Goal: Task Accomplishment & Management: Complete application form

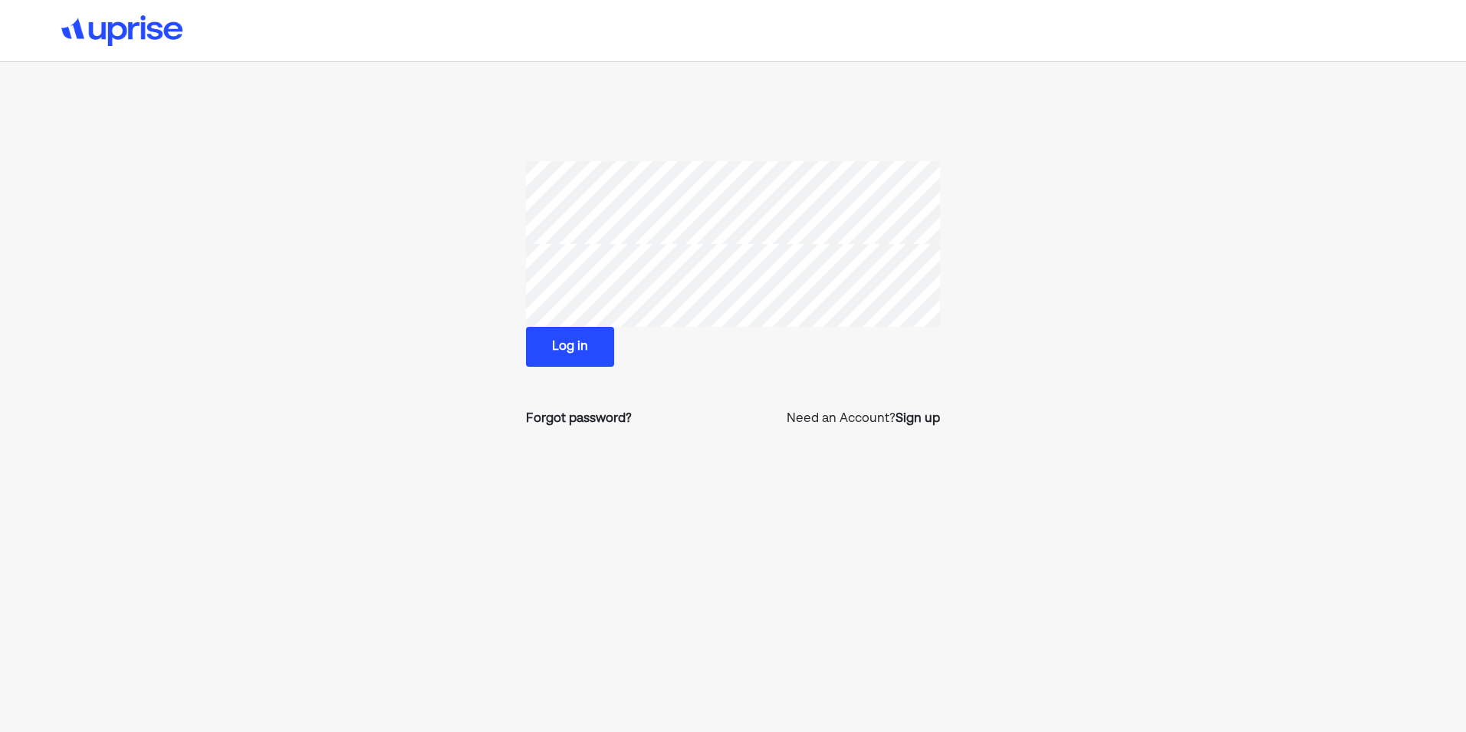
click at [421, 432] on section "Log in Forgot password? Need an Account? Sign up" at bounding box center [732, 300] width 989 height 279
click at [583, 335] on button "Log in" at bounding box center [570, 347] width 88 height 40
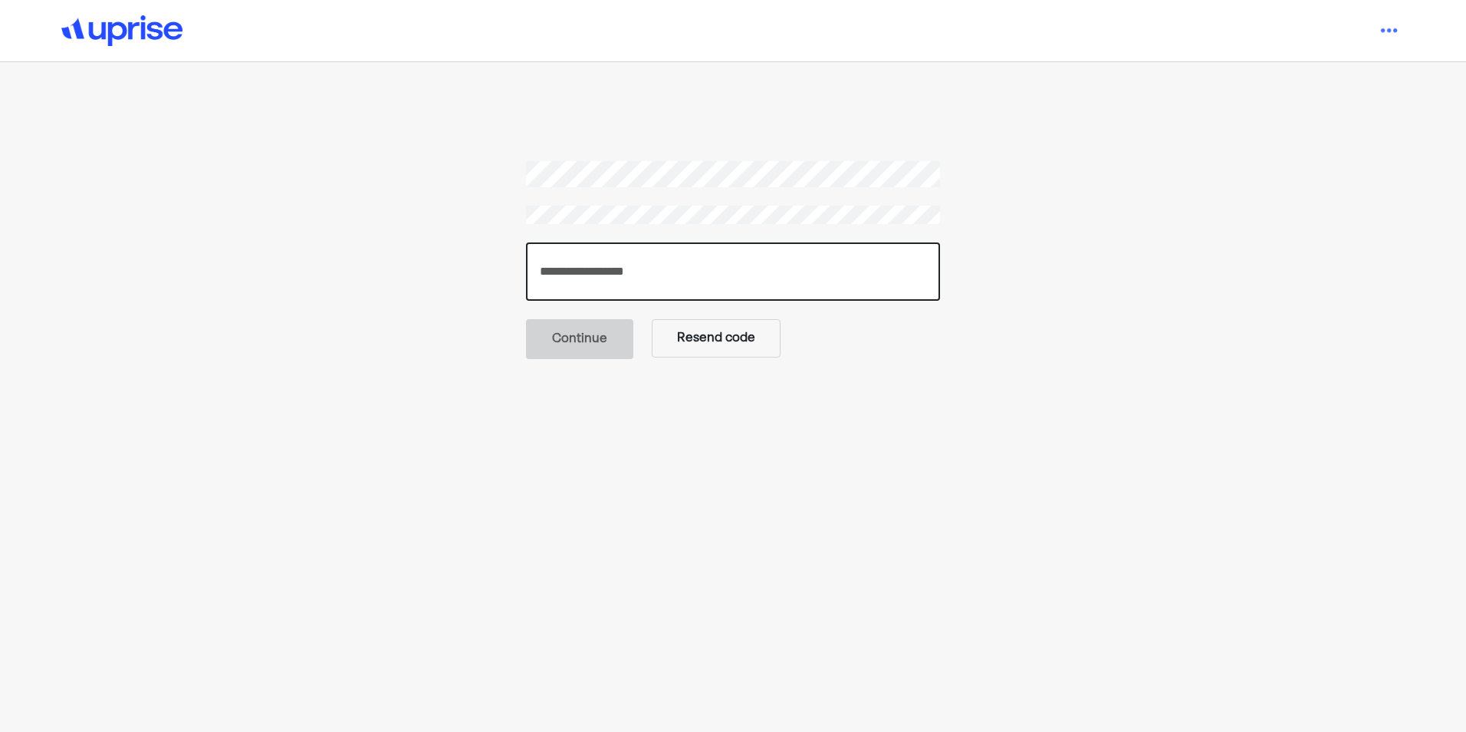
click at [608, 278] on input "number" at bounding box center [733, 271] width 414 height 58
type input "******"
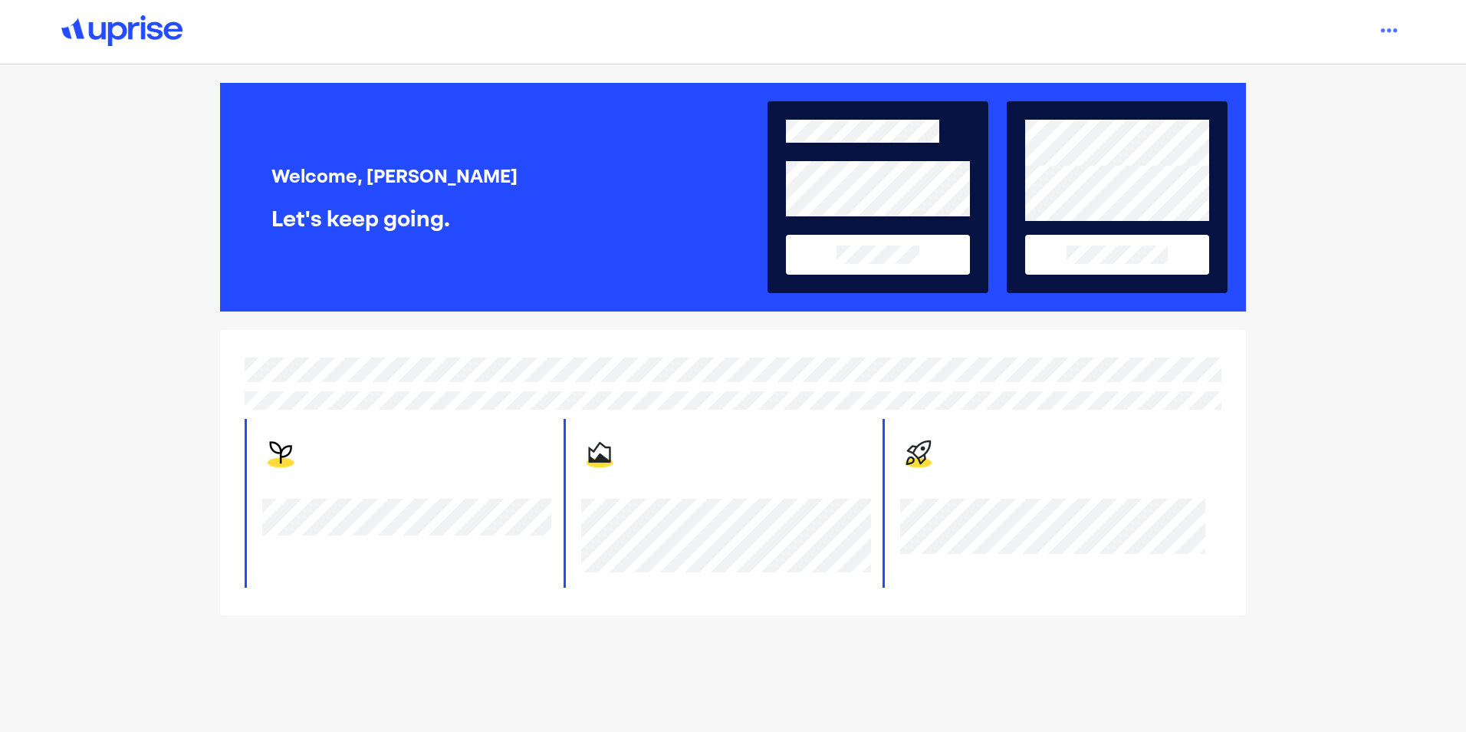
click at [1139, 266] on button at bounding box center [1117, 255] width 184 height 40
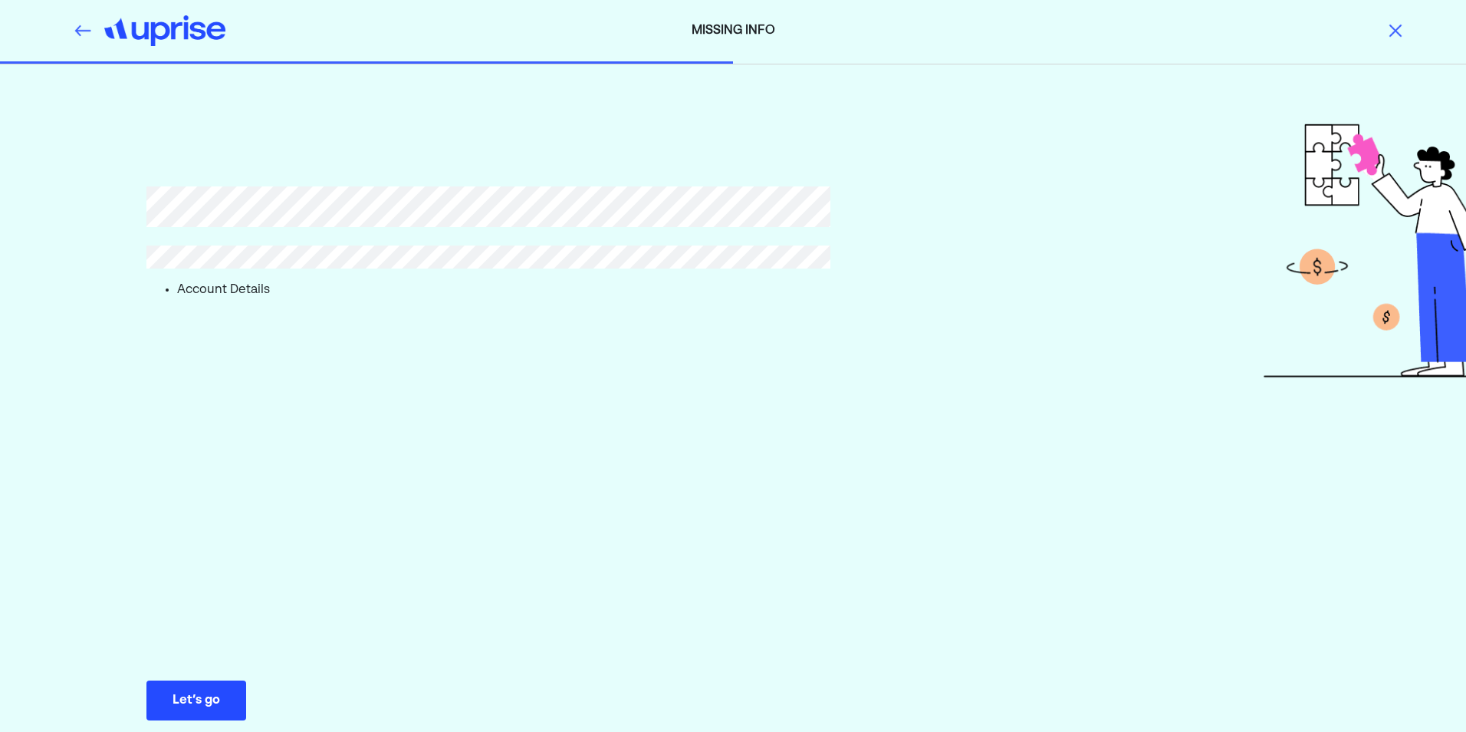
click at [196, 689] on button "Let’s go Save Let’s go" at bounding box center [196, 700] width 100 height 40
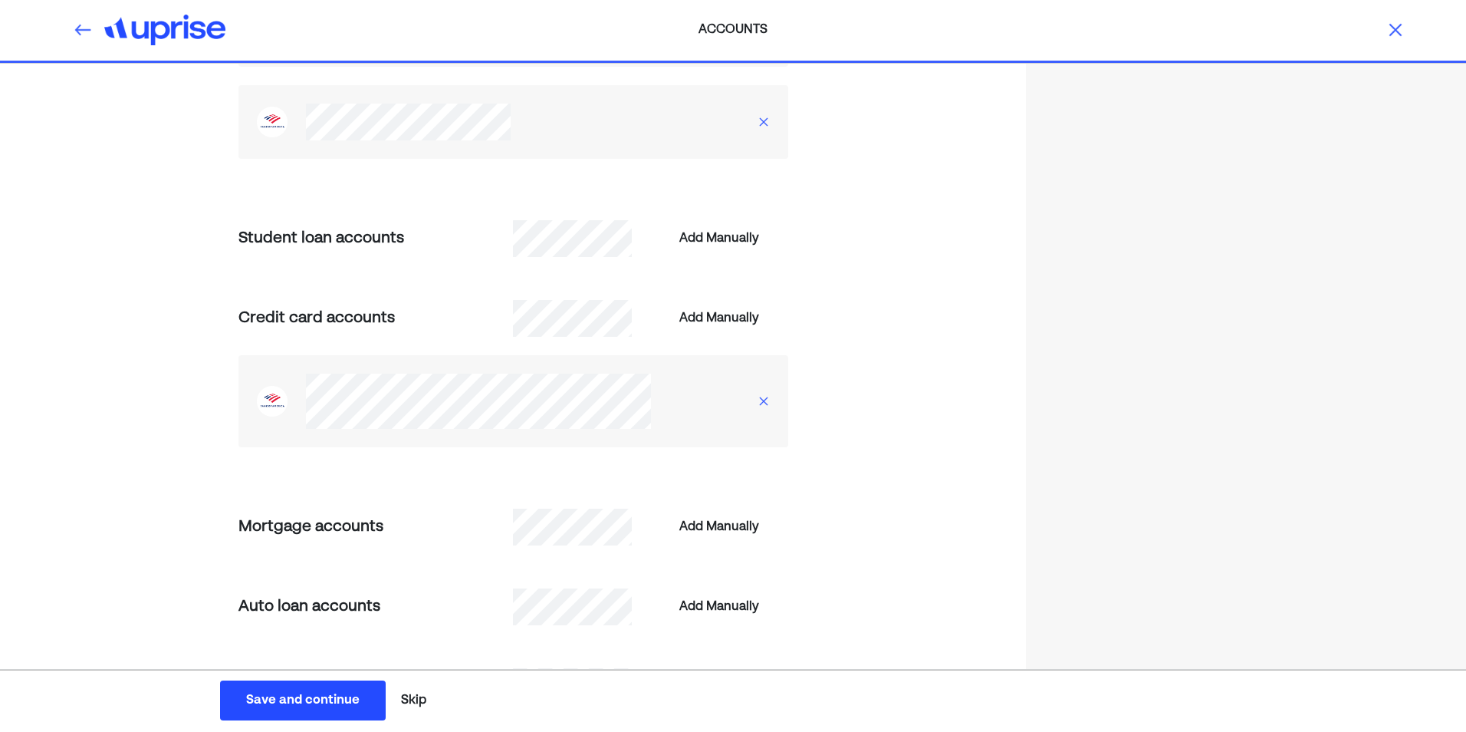
scroll to position [613, 0]
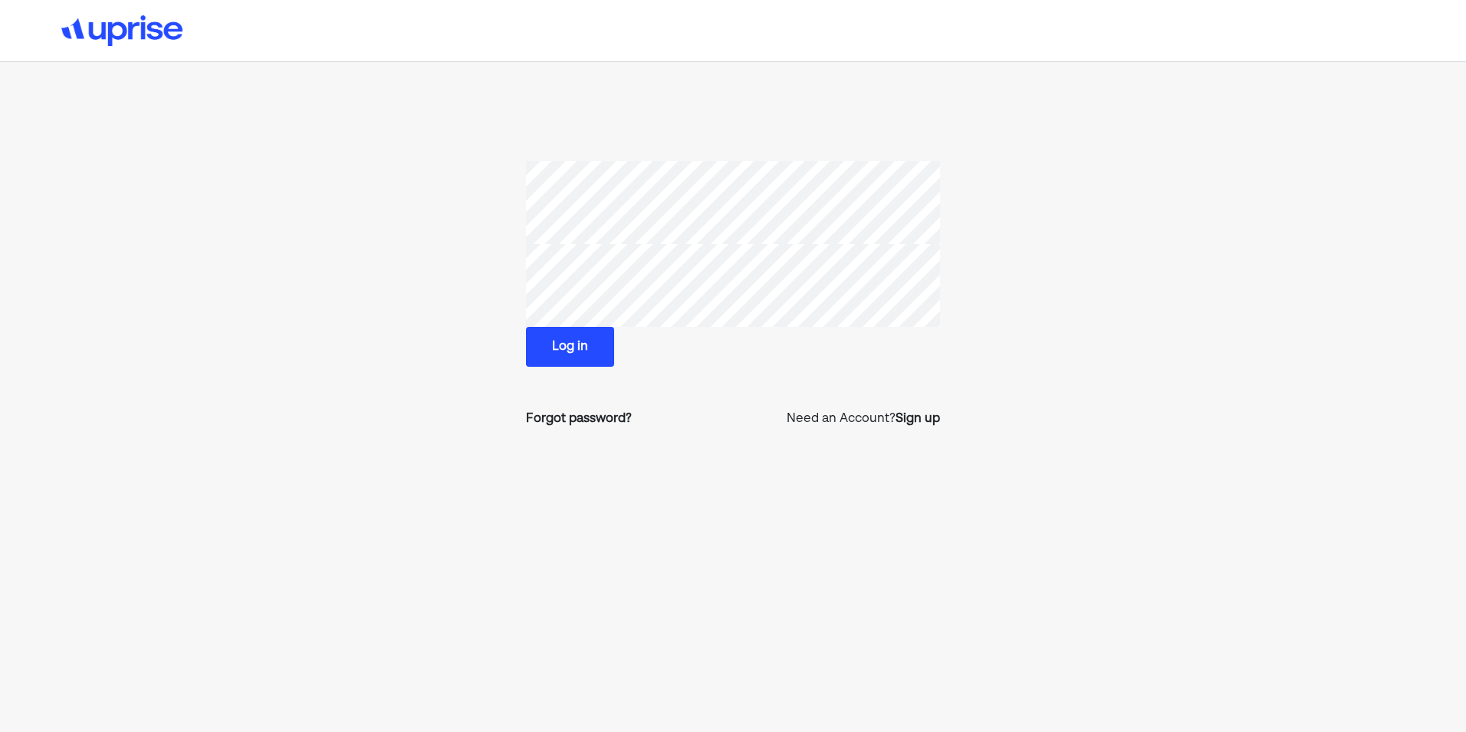
click at [603, 343] on button "Log in" at bounding box center [570, 347] width 88 height 40
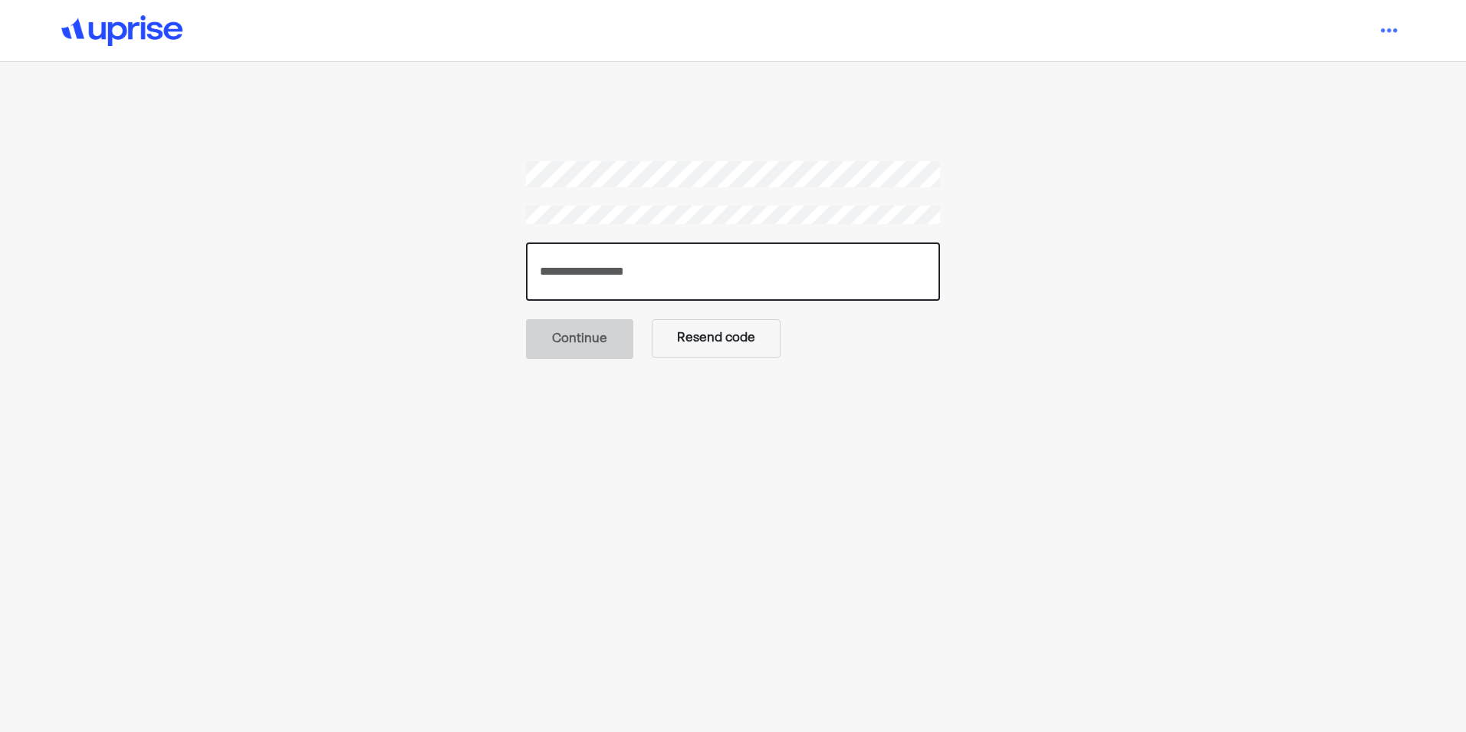
click at [588, 271] on input "number" at bounding box center [733, 271] width 414 height 58
type input "******"
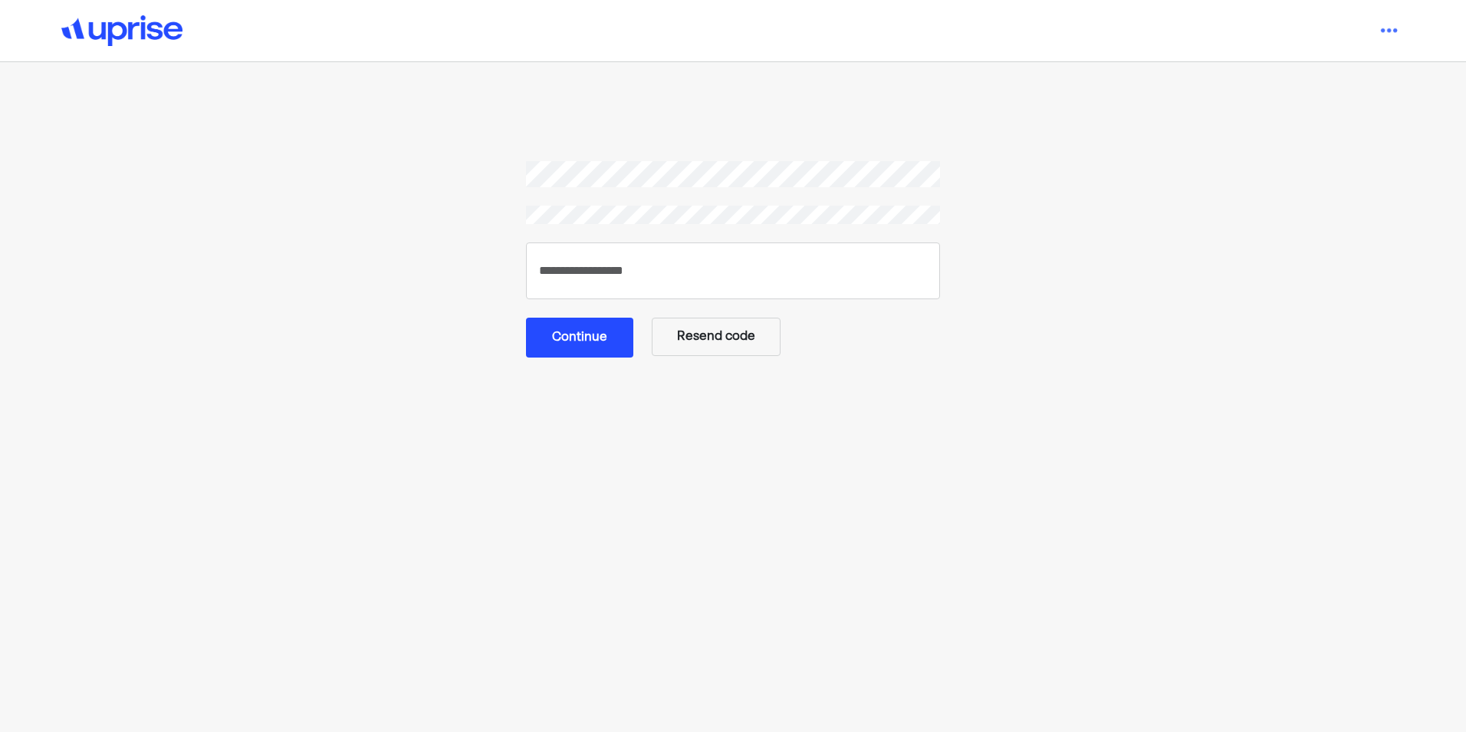
click at [587, 355] on button "Continue" at bounding box center [579, 337] width 107 height 40
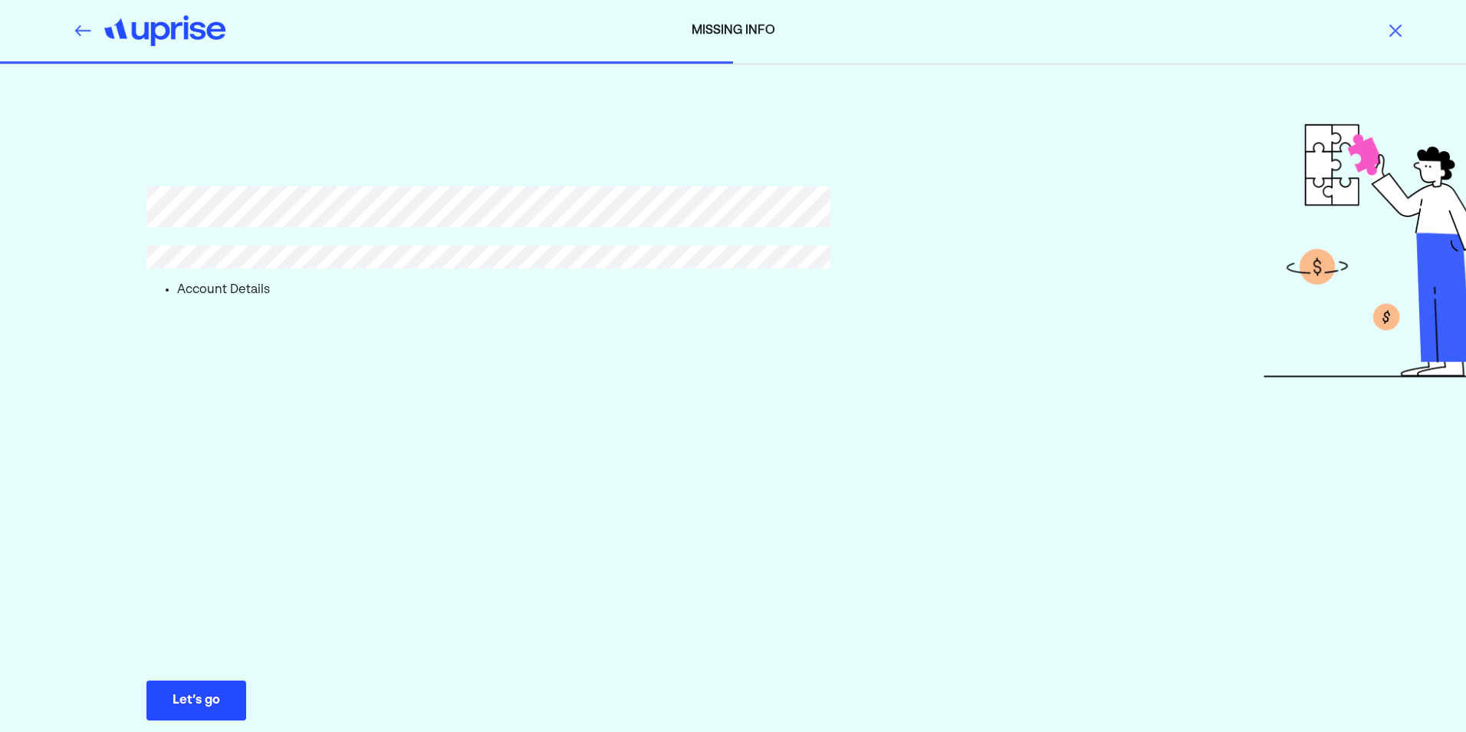
click at [176, 701] on div "Let’s go" at bounding box center [197, 700] width 48 height 18
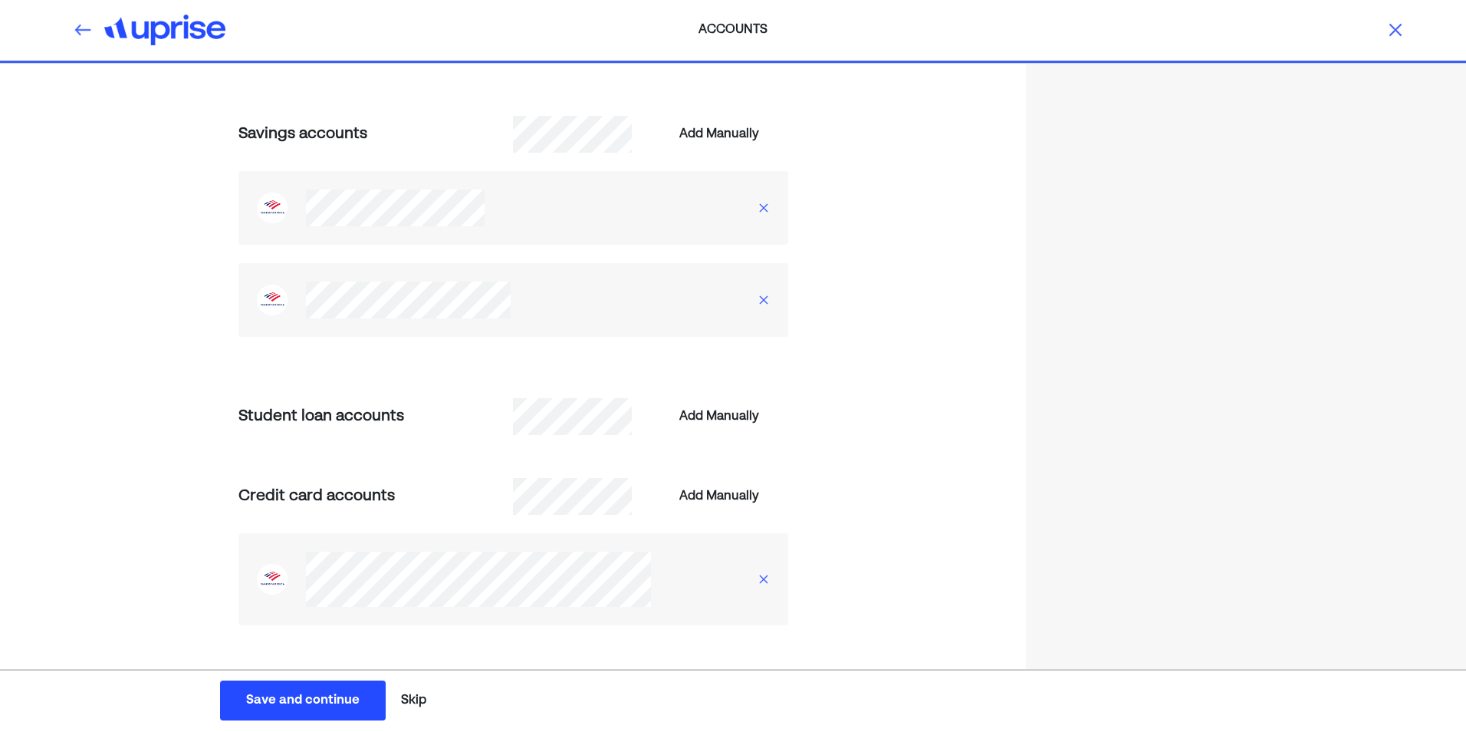
scroll to position [537, 0]
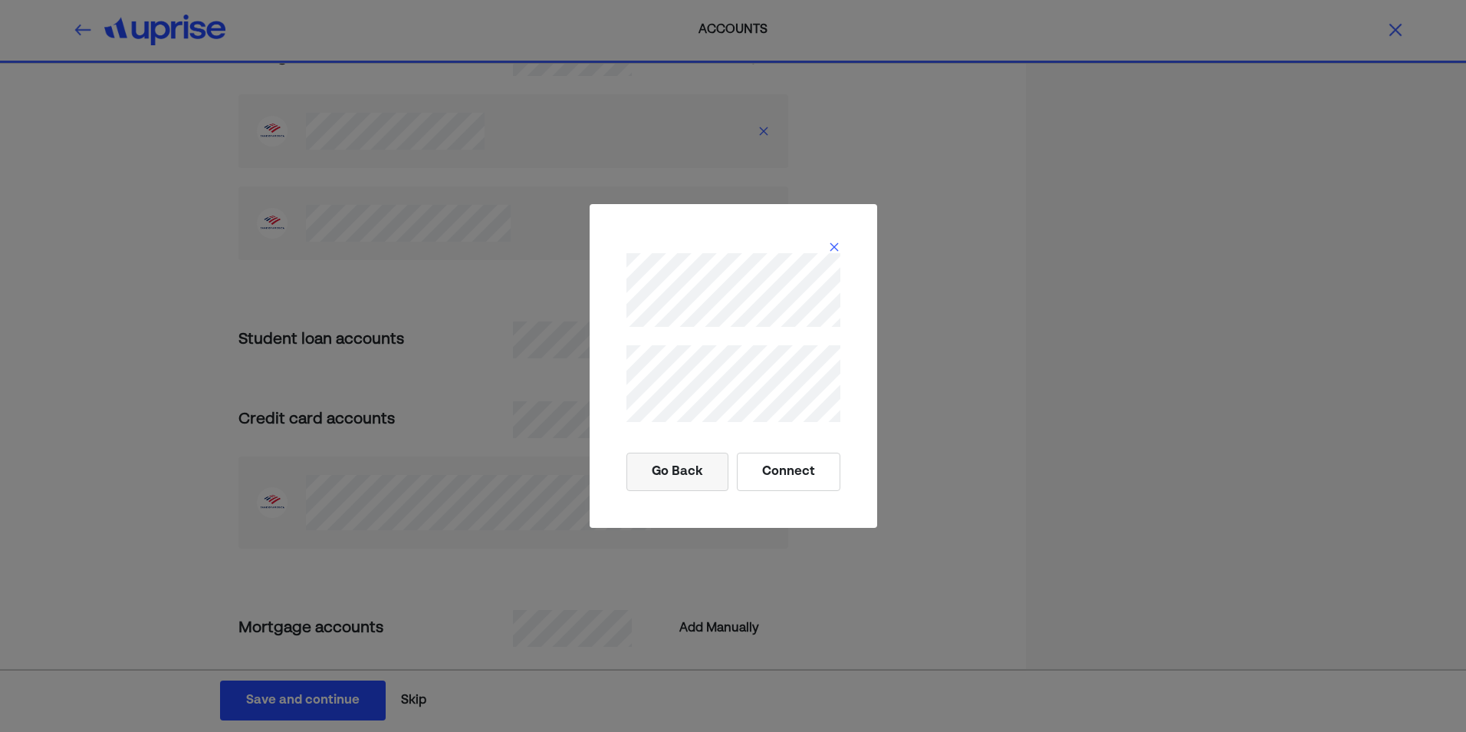
click at [776, 481] on button "Connect" at bounding box center [789, 471] width 104 height 38
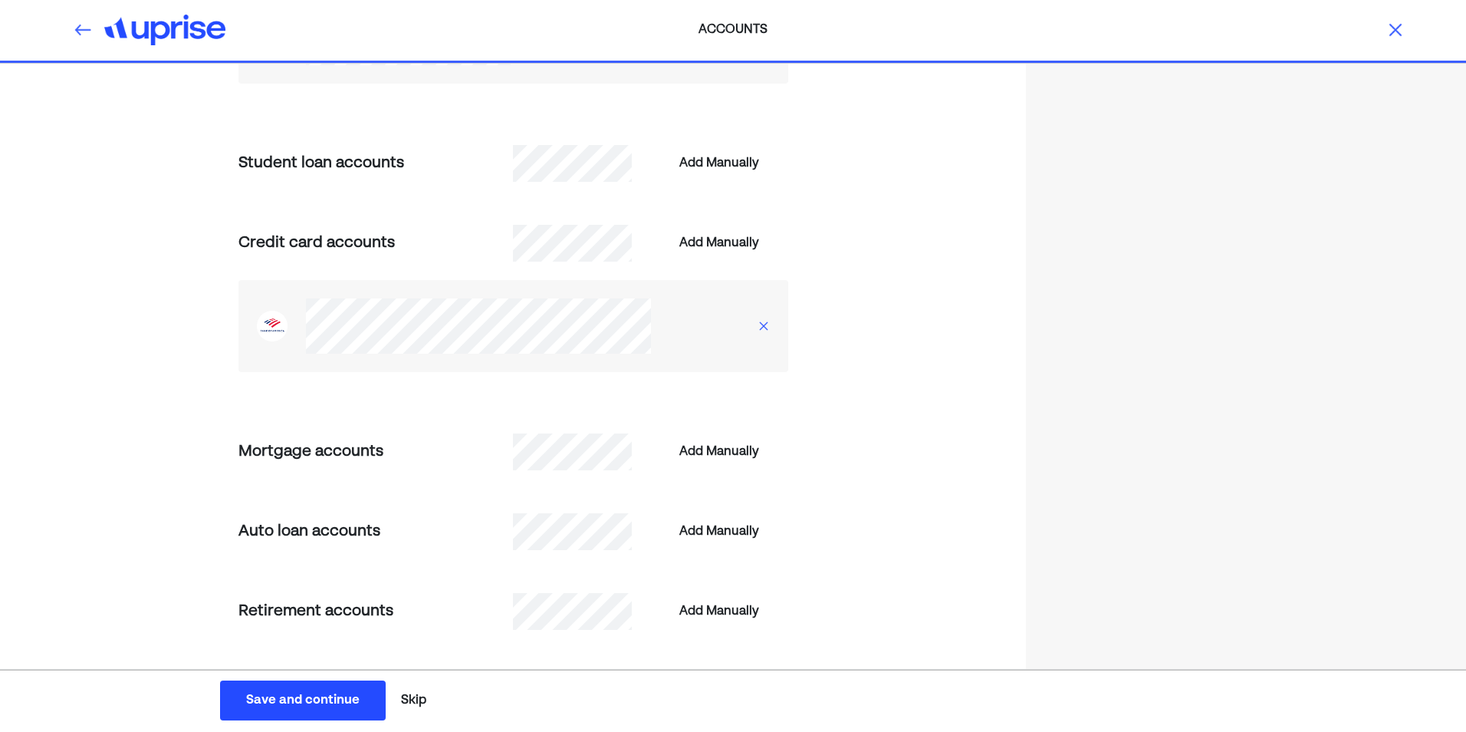
scroll to position [690, 0]
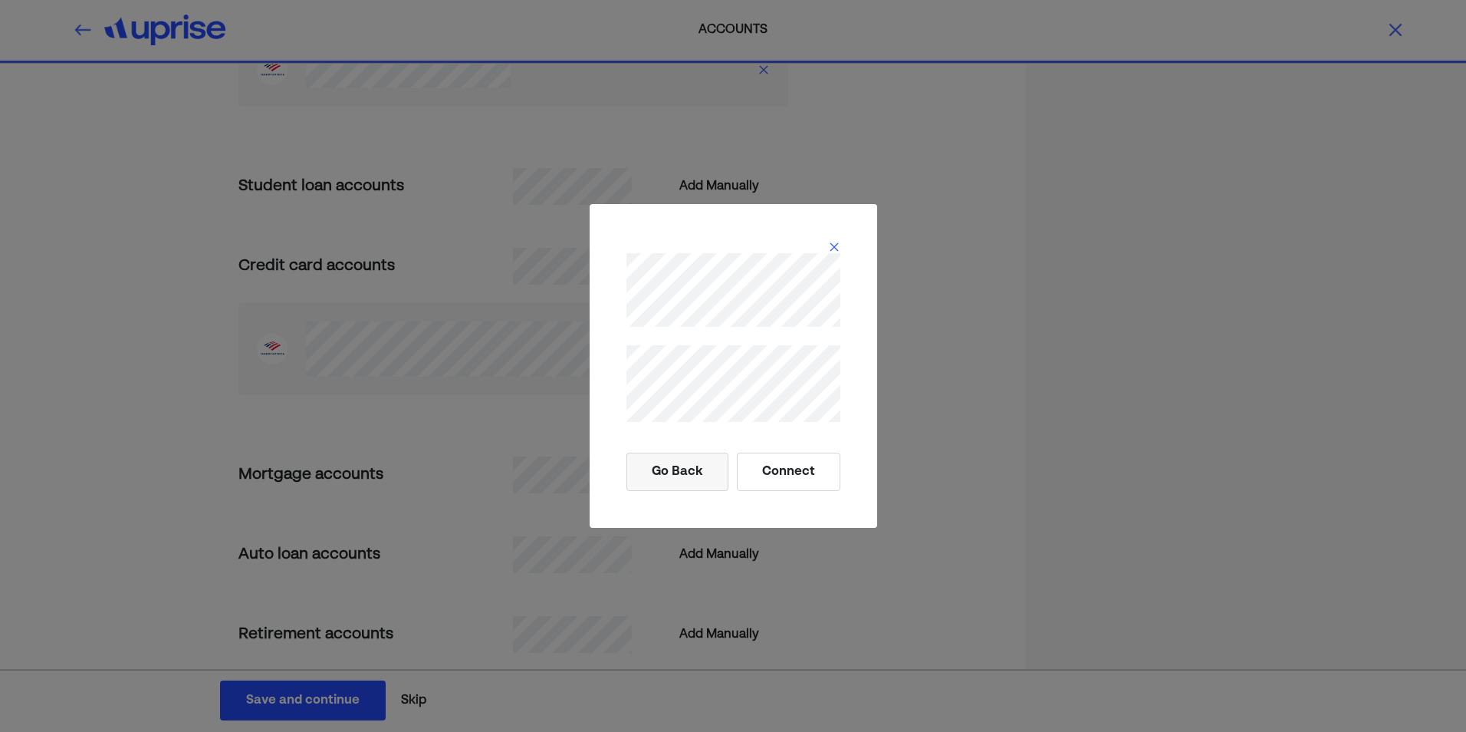
click at [806, 467] on button "Connect" at bounding box center [789, 471] width 104 height 38
click at [835, 246] on img at bounding box center [834, 247] width 12 height 12
click at [759, 476] on button "Connect" at bounding box center [789, 471] width 104 height 38
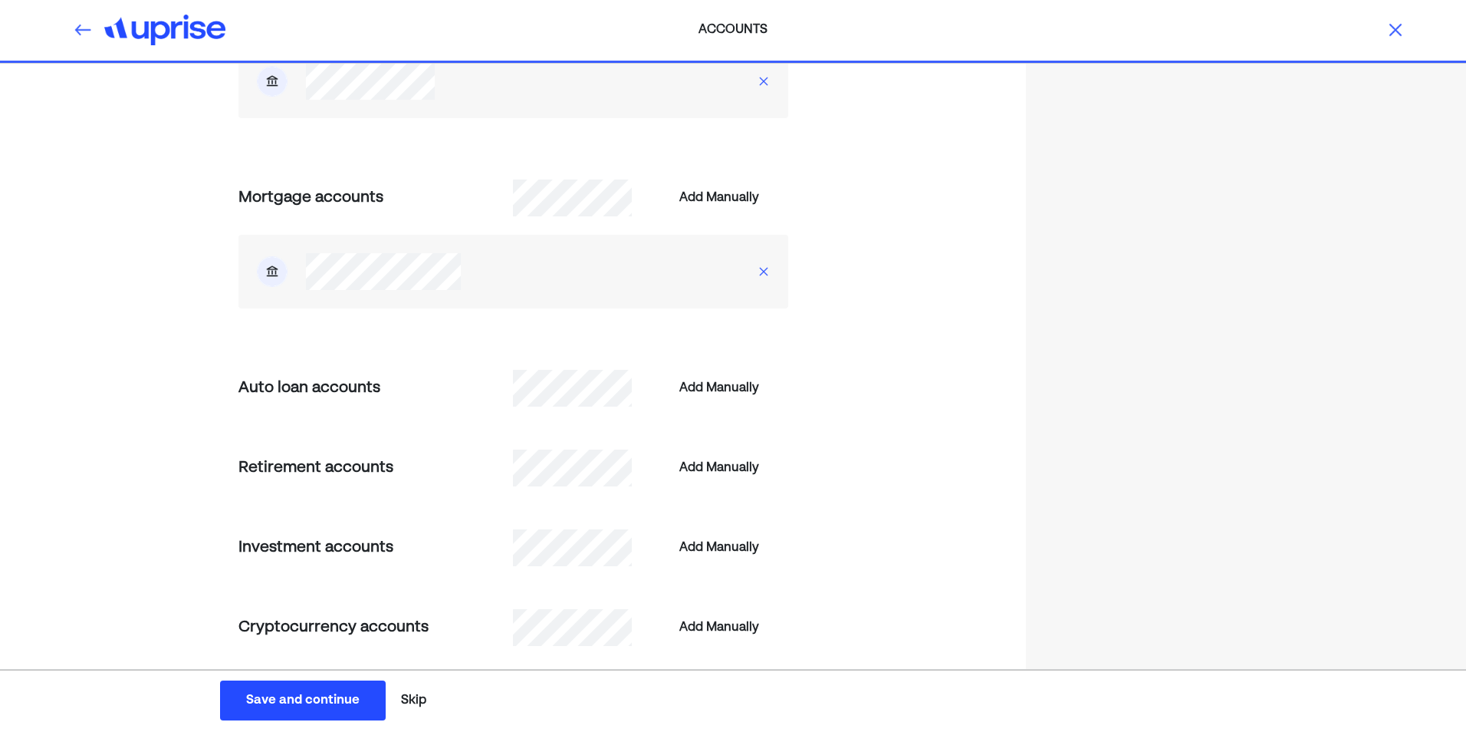
scroll to position [1360, 0]
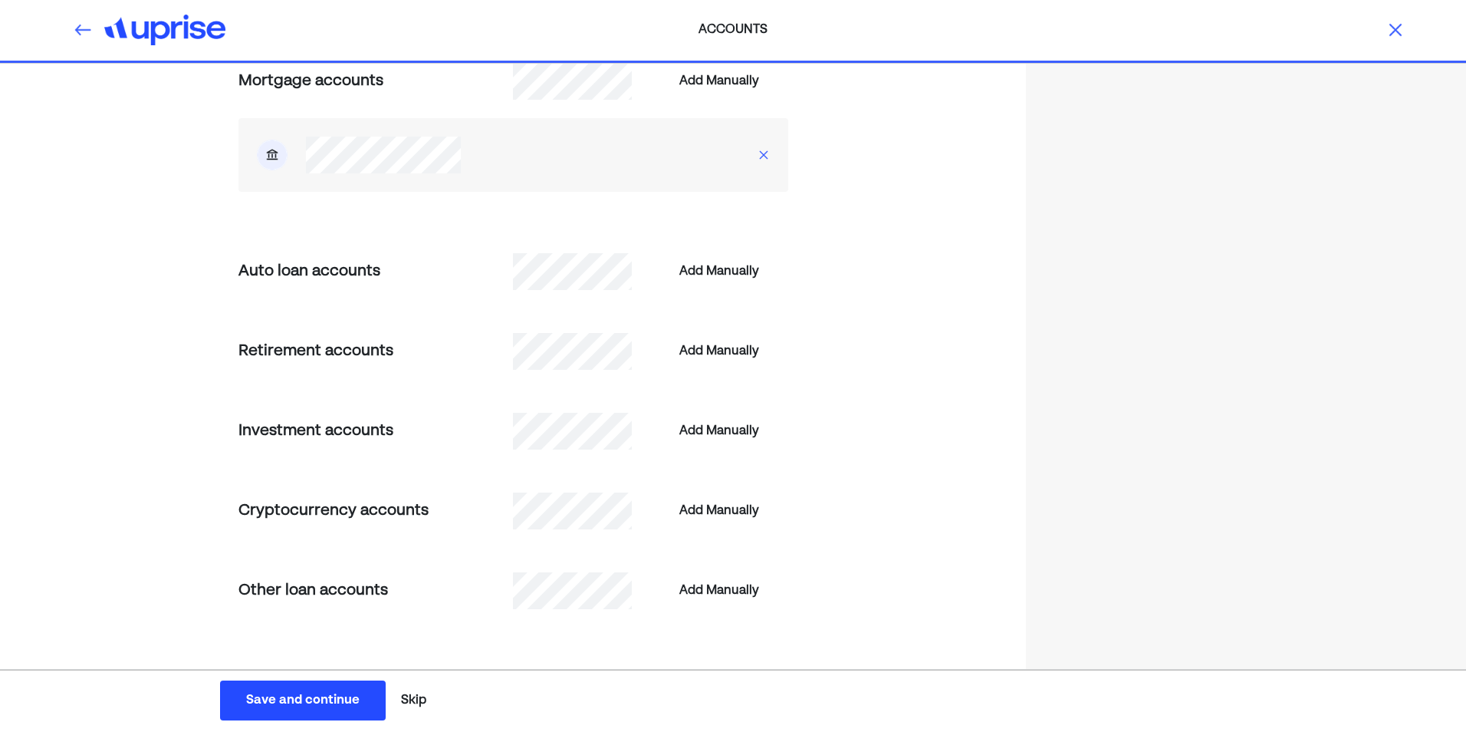
click at [294, 701] on div "Save and continue" at bounding box center [302, 700] width 113 height 18
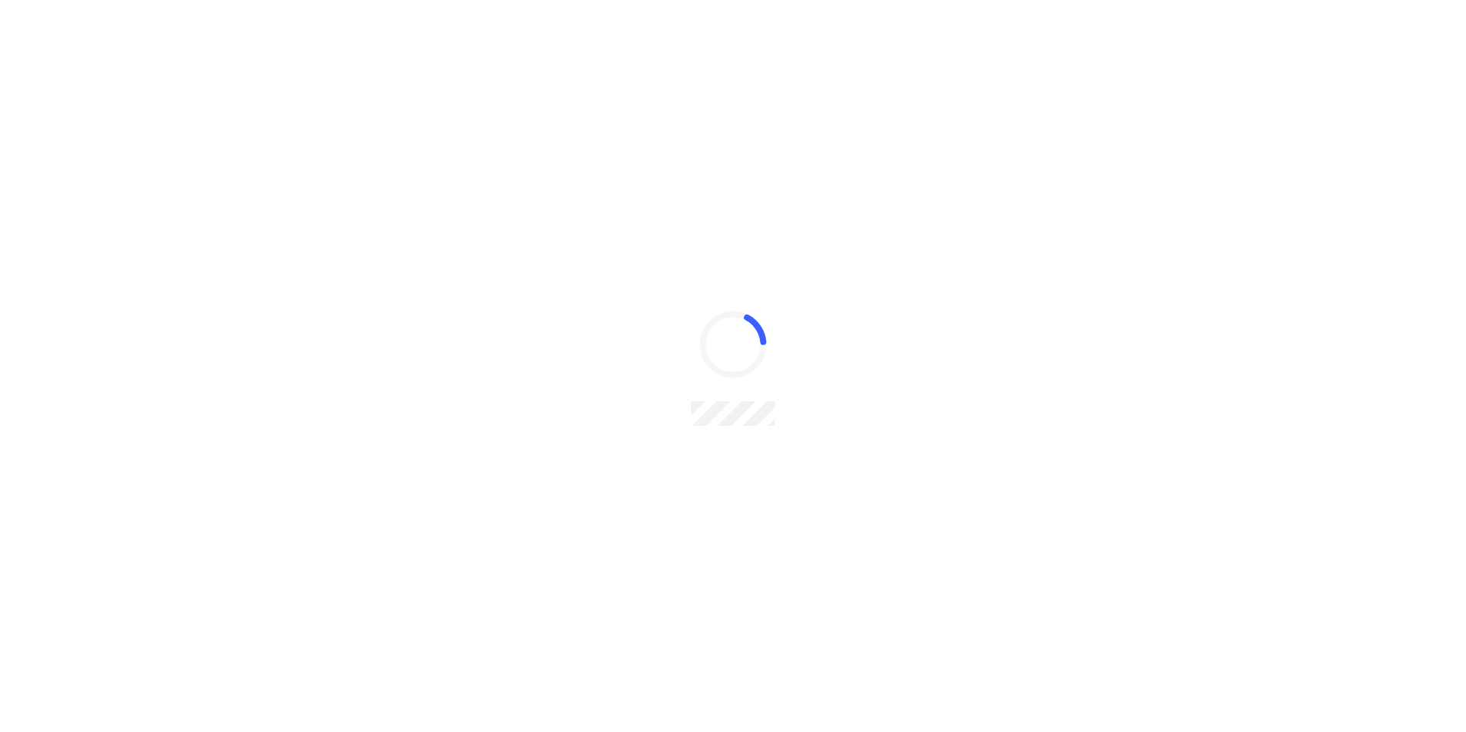
scroll to position [0, 0]
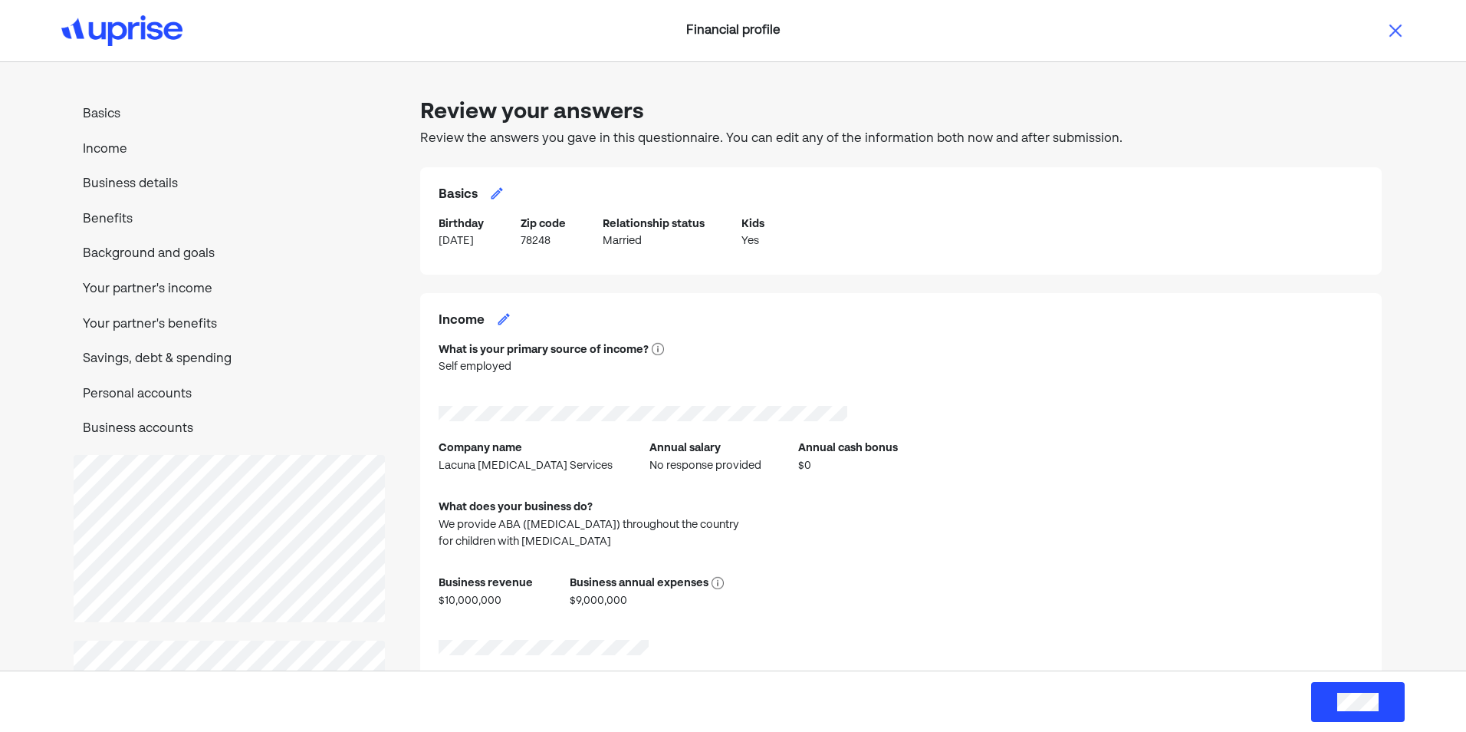
click at [154, 392] on p "Personal accounts" at bounding box center [229, 395] width 311 height 20
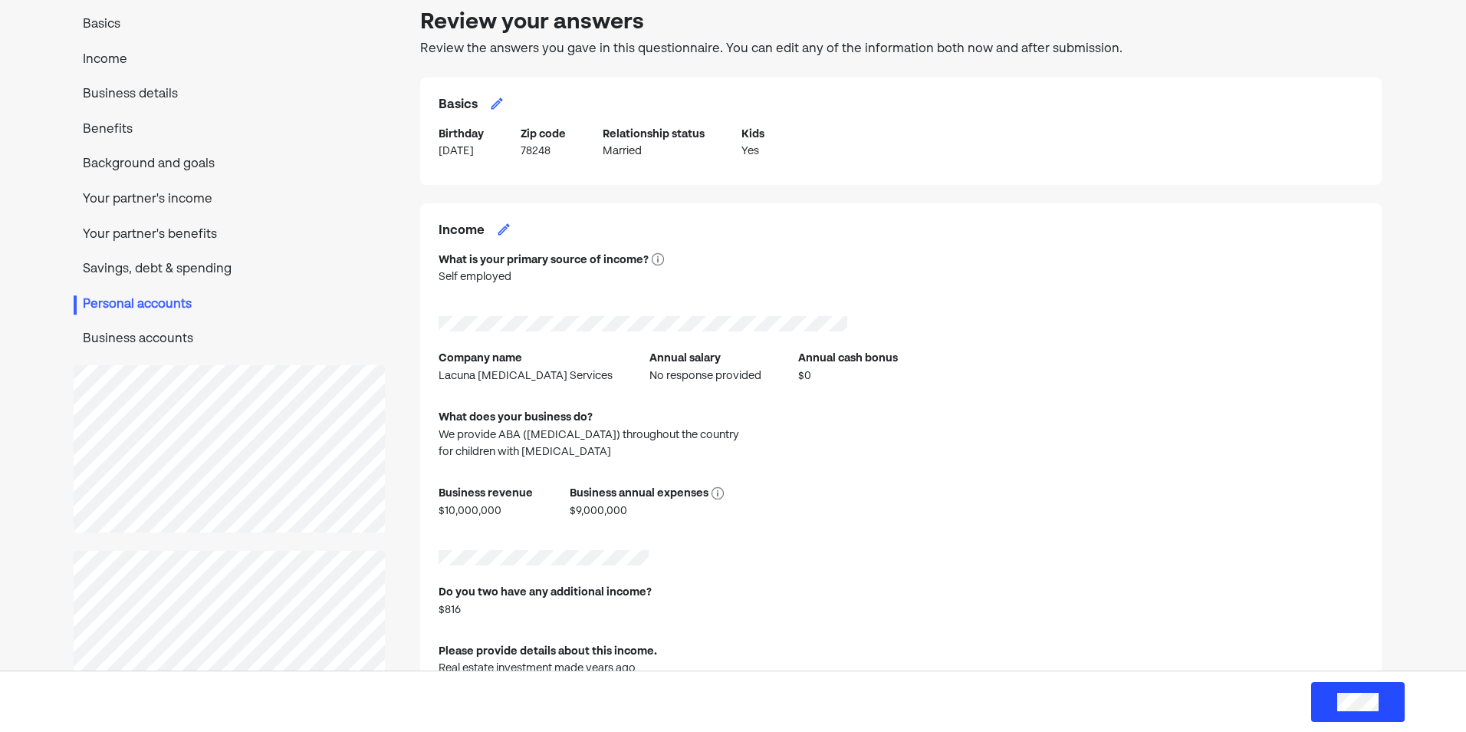
scroll to position [62, 0]
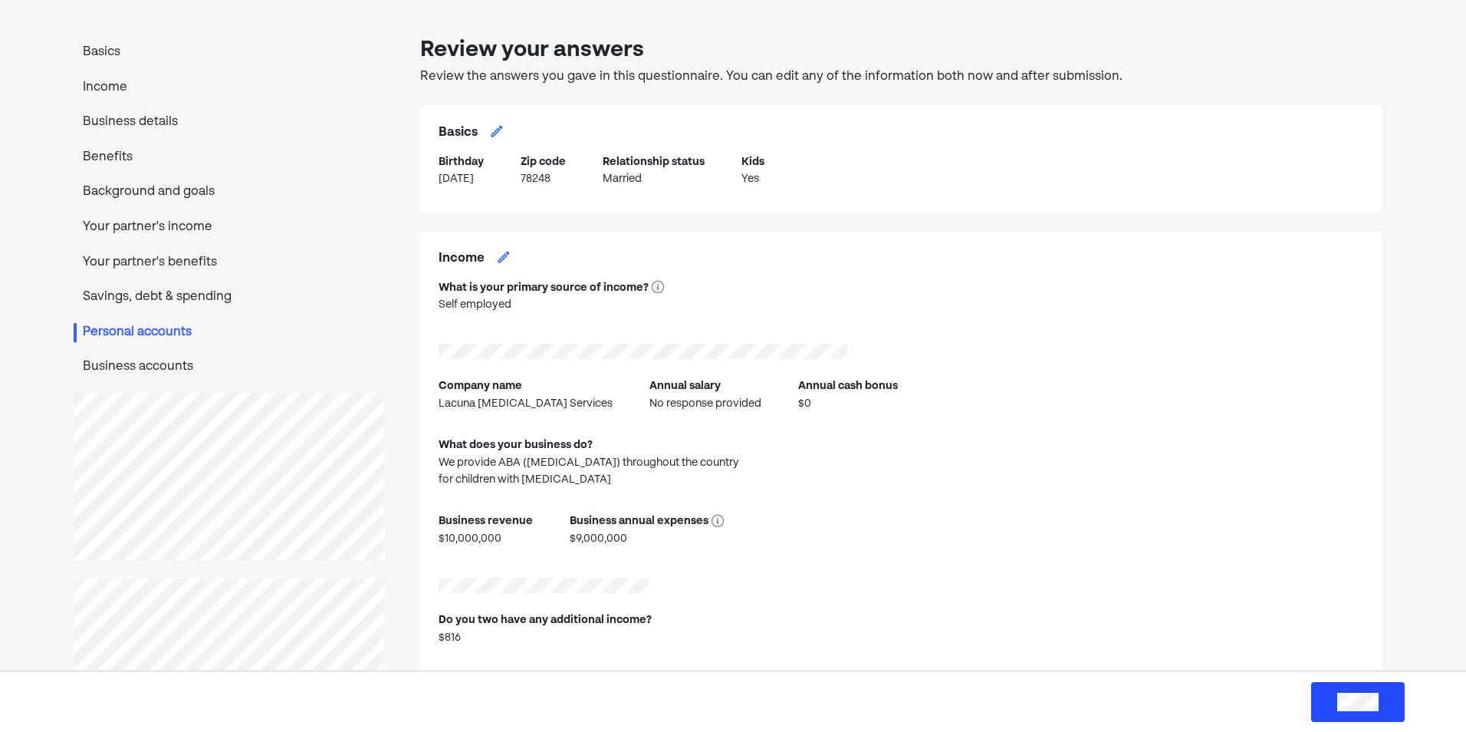
click at [97, 87] on p "Income" at bounding box center [229, 88] width 311 height 20
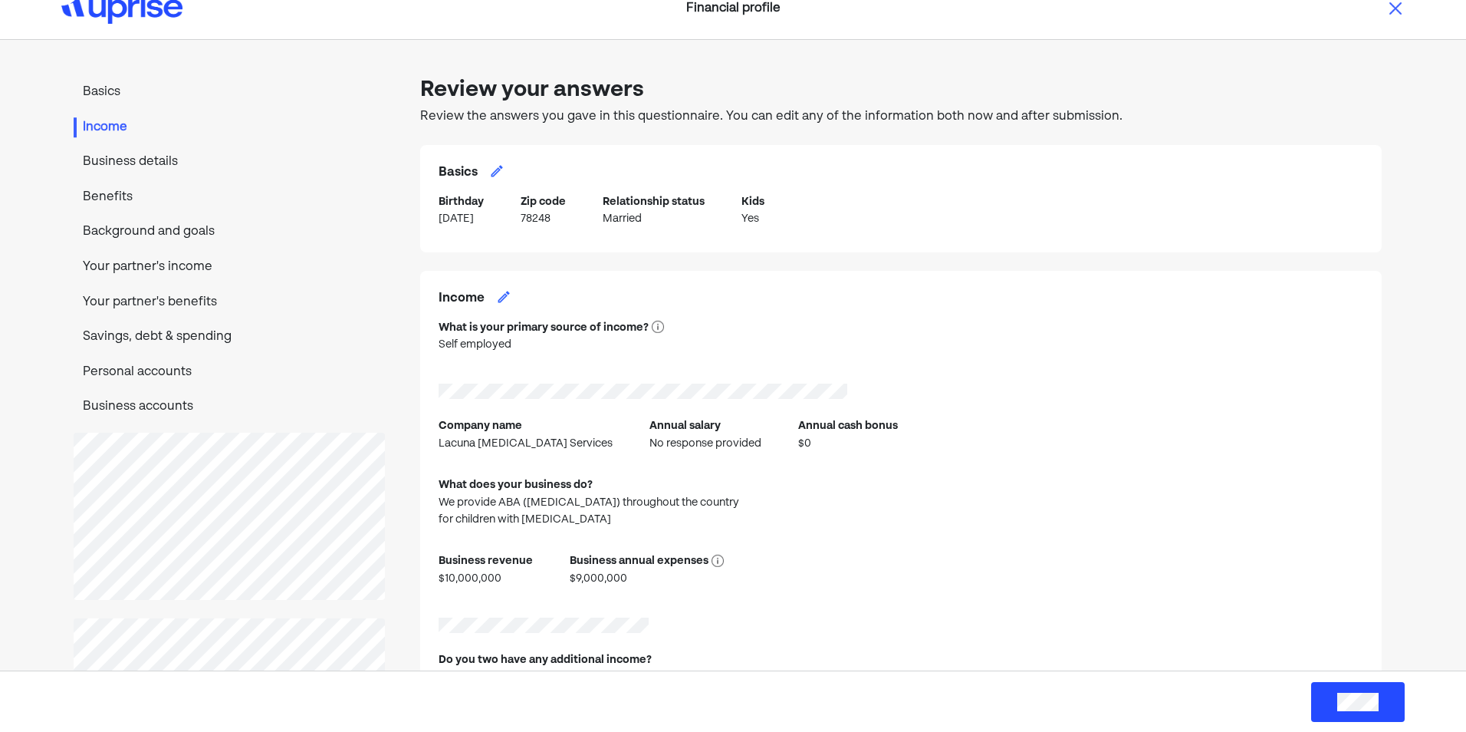
scroll to position [0, 0]
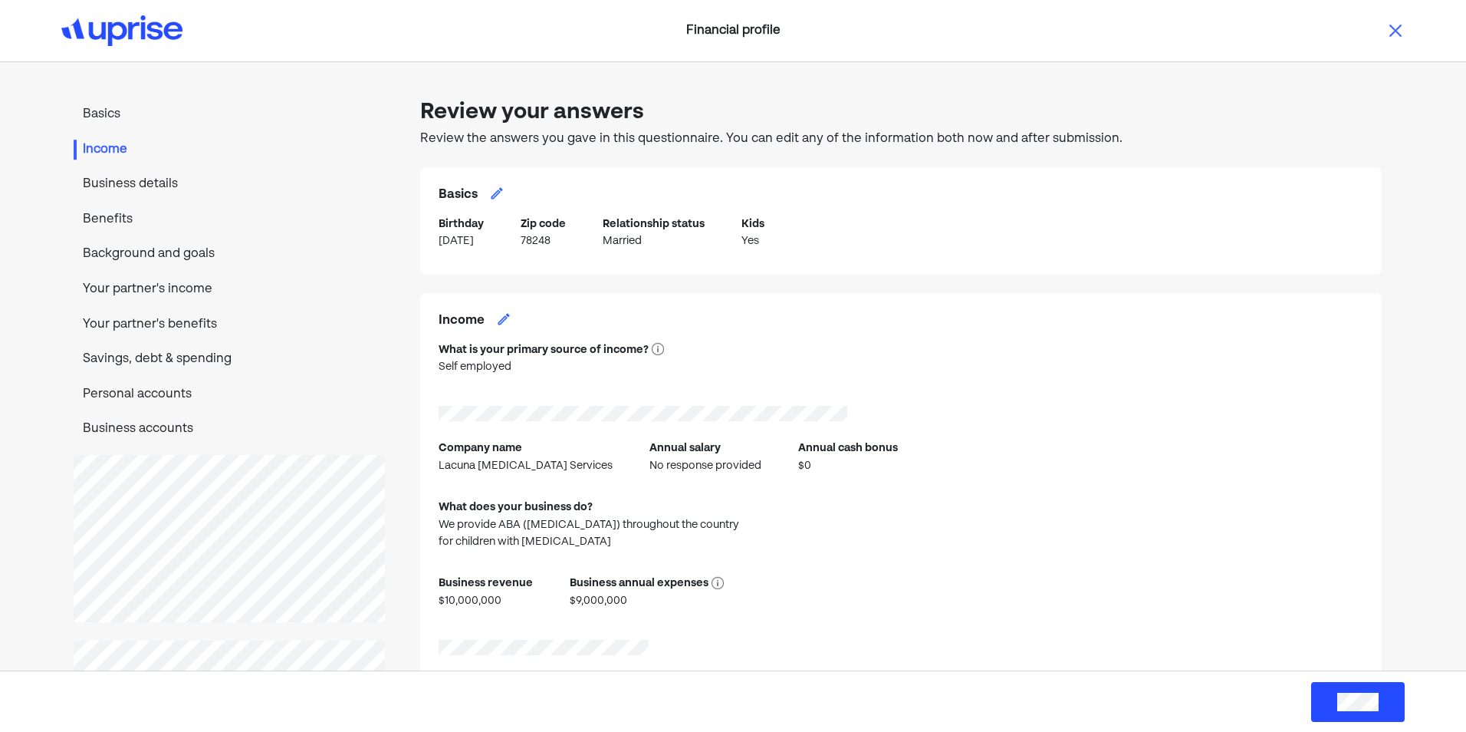
click at [92, 111] on p "Basics" at bounding box center [229, 115] width 311 height 20
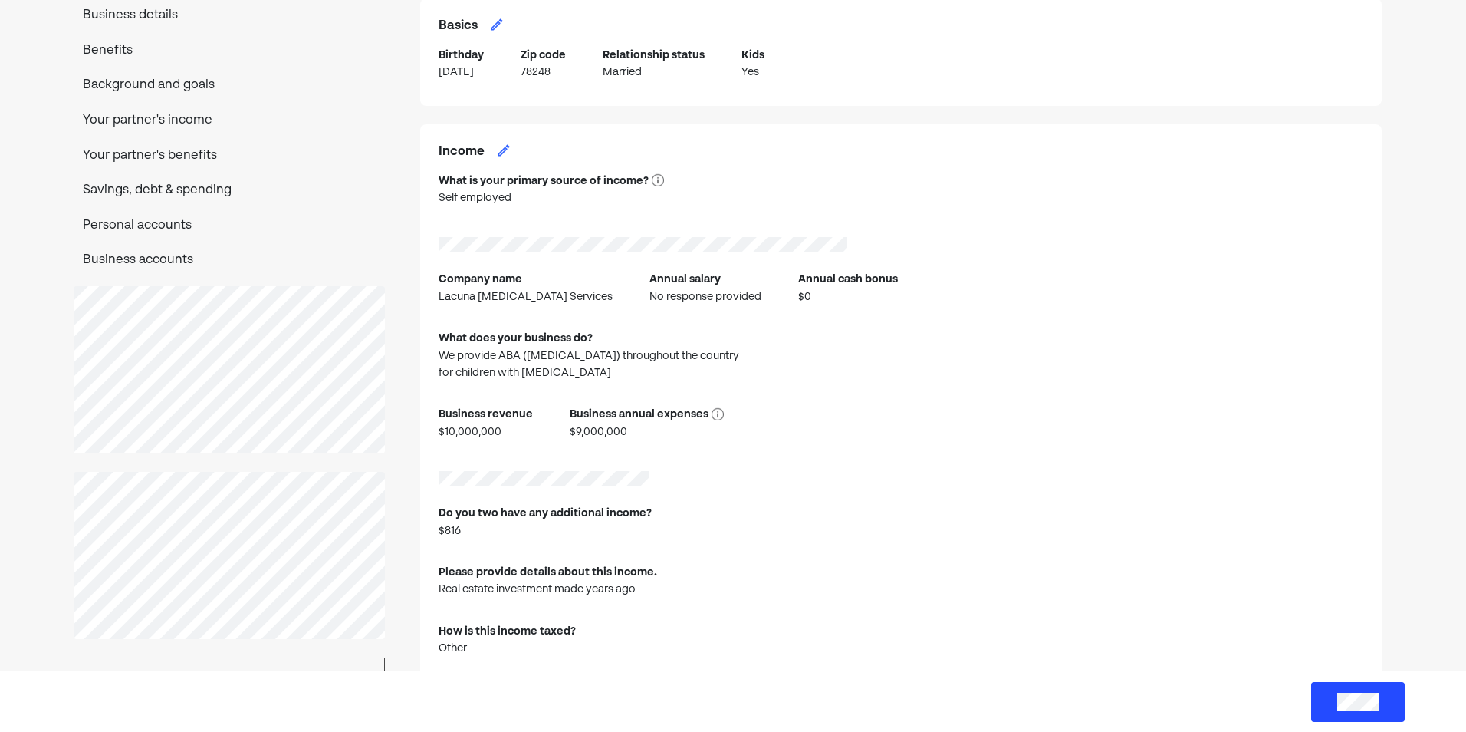
scroll to position [167, 0]
